Goal: Use online tool/utility: Utilize a website feature to perform a specific function

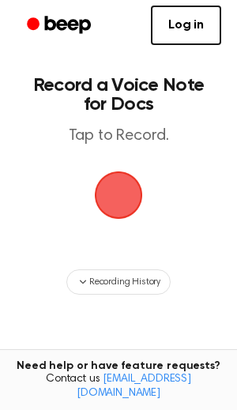
scroll to position [108, 0]
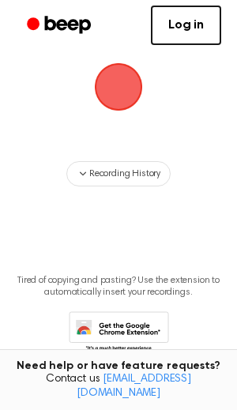
click at [134, 91] on span "button" at bounding box center [118, 87] width 44 height 44
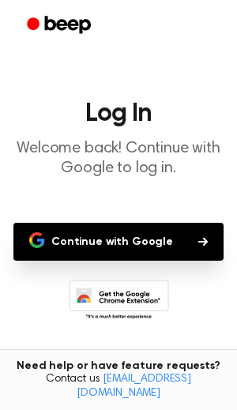
click at [102, 252] on button "Continue with Google" at bounding box center [118, 242] width 210 height 38
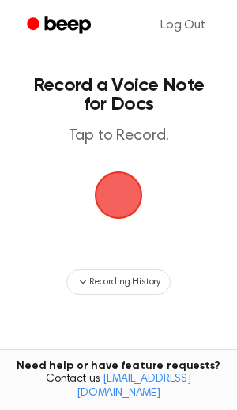
click at [108, 184] on span "button" at bounding box center [118, 195] width 44 height 44
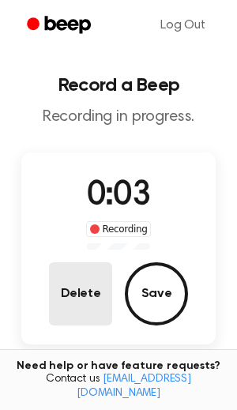
click at [90, 287] on button "Delete" at bounding box center [80, 293] width 63 height 63
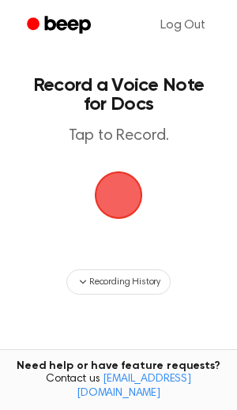
click at [117, 212] on span "button" at bounding box center [118, 195] width 44 height 44
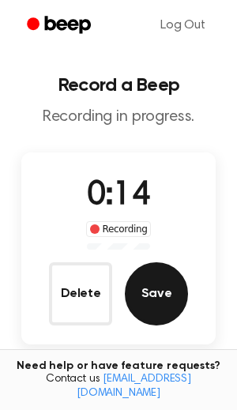
click at [144, 284] on button "Save" at bounding box center [156, 293] width 63 height 63
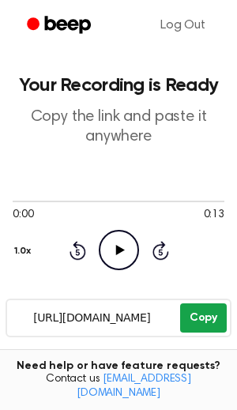
click at [195, 327] on button "Copy" at bounding box center [203, 317] width 47 height 29
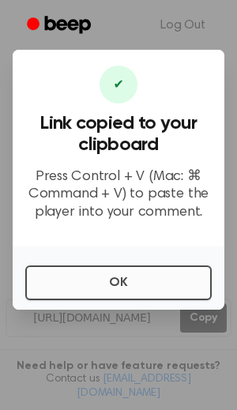
click at [63, 288] on button "OK" at bounding box center [118, 282] width 186 height 35
